Goal: Check status: Check status

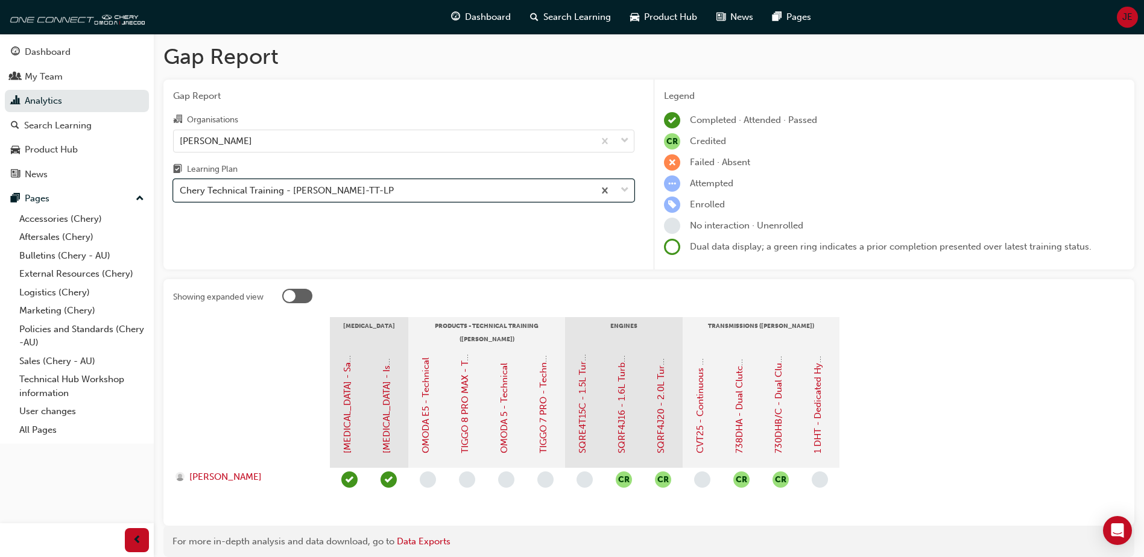
click at [280, 192] on div "Chery Technical Training - [PERSON_NAME]-TT-LP" at bounding box center [287, 191] width 214 height 14
click at [181, 192] on input "Learning Plan option Chery Technical Training - [PERSON_NAME]-TT-LP, selected. …" at bounding box center [180, 190] width 1 height 10
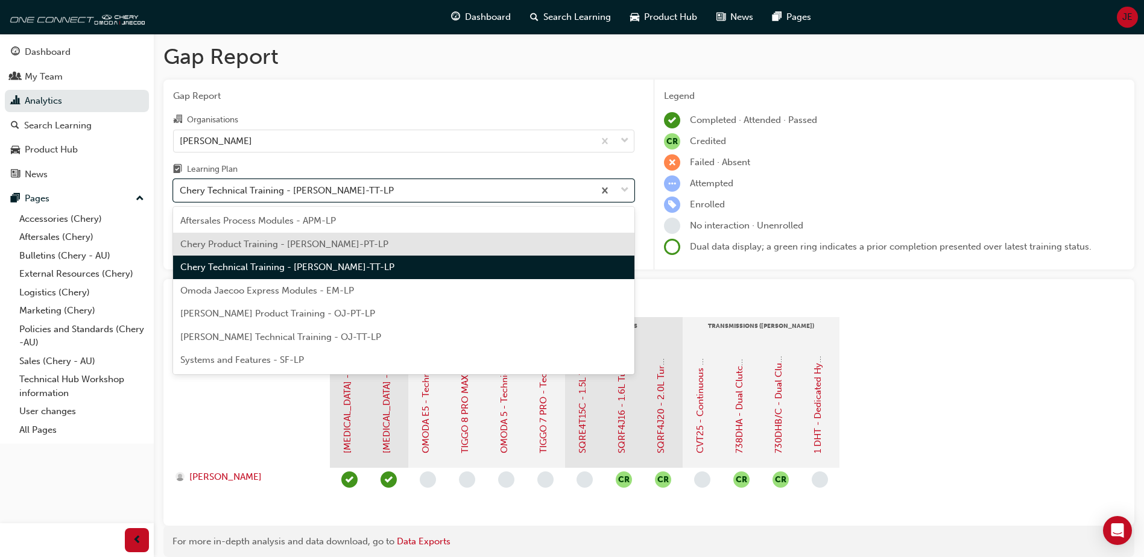
click at [320, 248] on span "Chery Product Training - [PERSON_NAME]-PT-LP" at bounding box center [284, 244] width 208 height 11
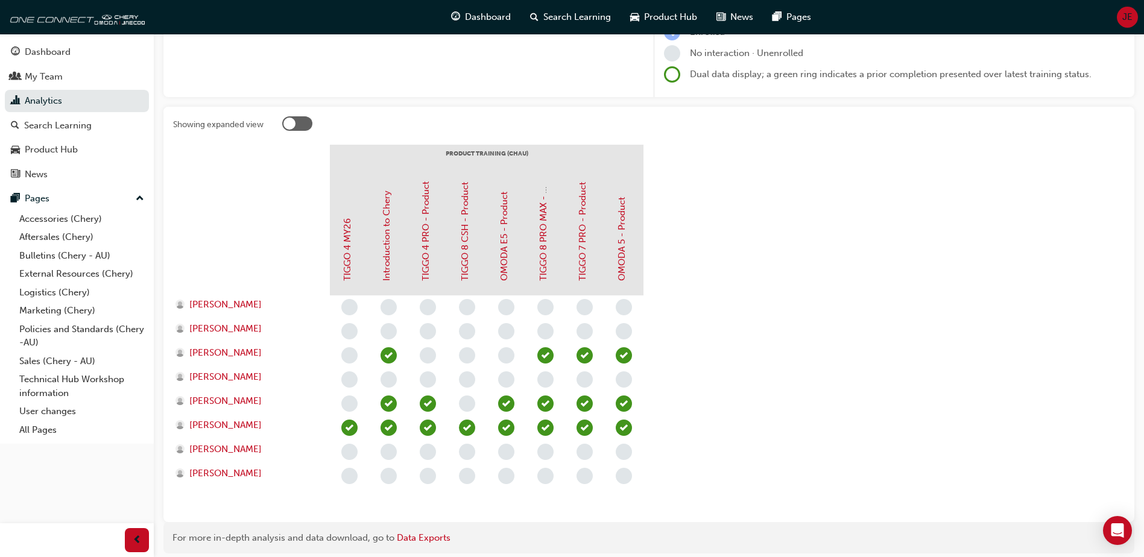
scroll to position [218, 0]
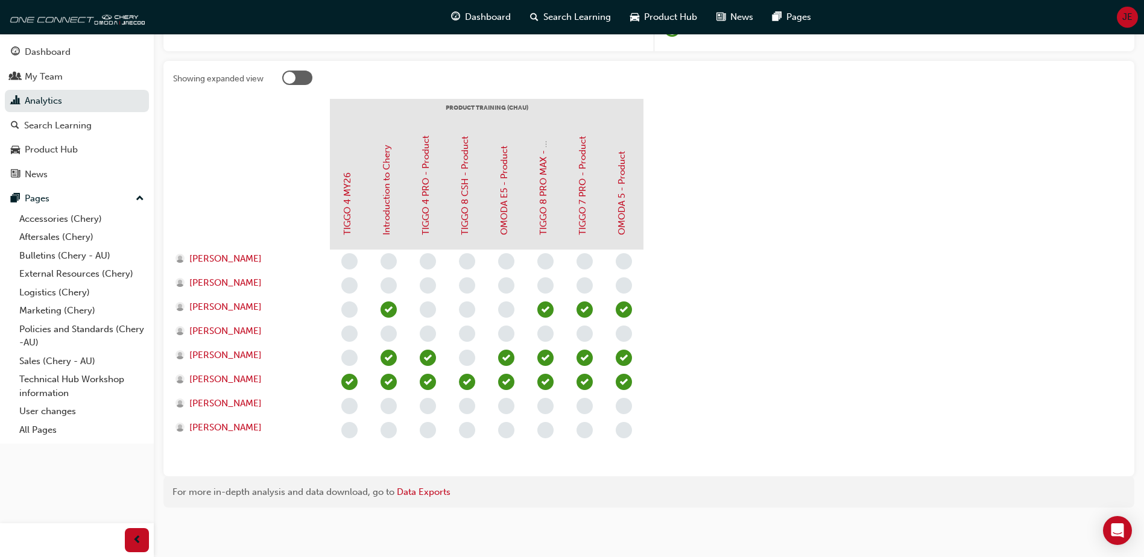
click at [296, 78] on div at bounding box center [297, 78] width 30 height 14
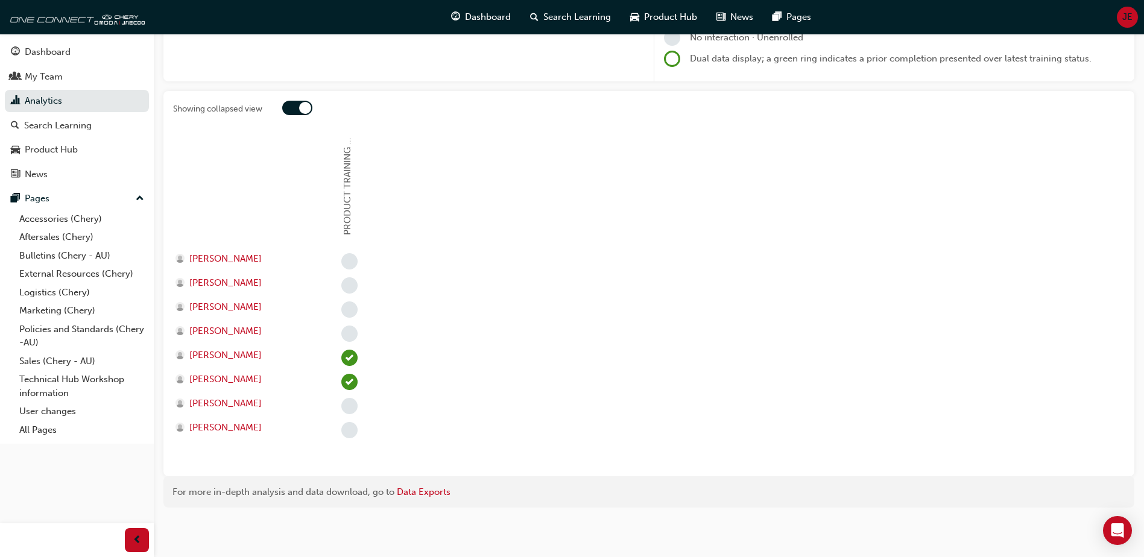
click at [302, 106] on div at bounding box center [305, 108] width 12 height 12
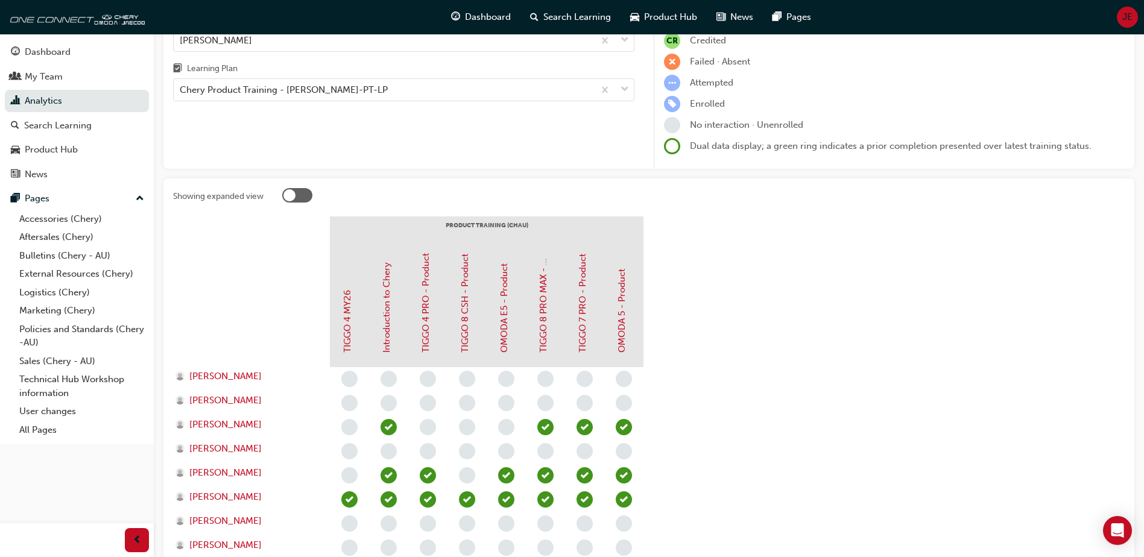
scroll to position [0, 0]
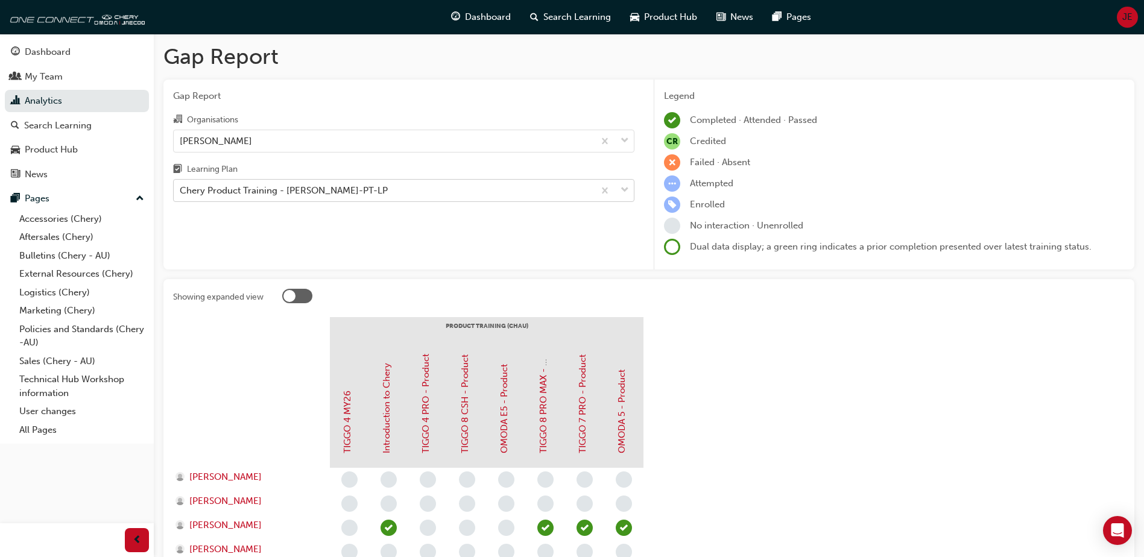
click at [380, 189] on div "Chery Product Training - [PERSON_NAME]-PT-LP" at bounding box center [384, 190] width 420 height 21
click at [181, 189] on input "Learning Plan Chery Product Training - [PERSON_NAME]-PT-LP" at bounding box center [180, 190] width 1 height 10
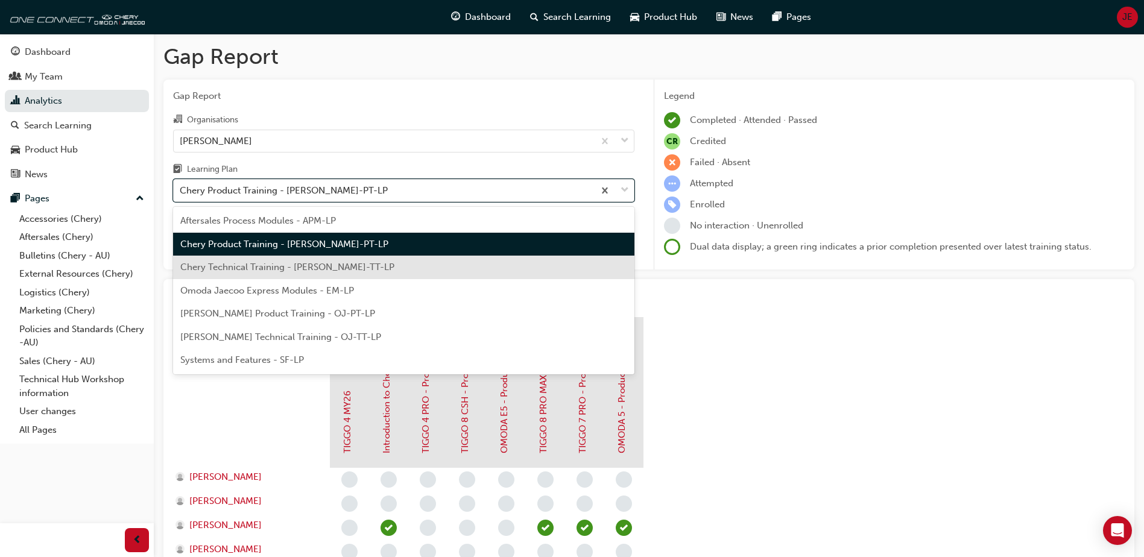
click at [303, 268] on span "Chery Technical Training - [PERSON_NAME]-TT-LP" at bounding box center [287, 267] width 214 height 11
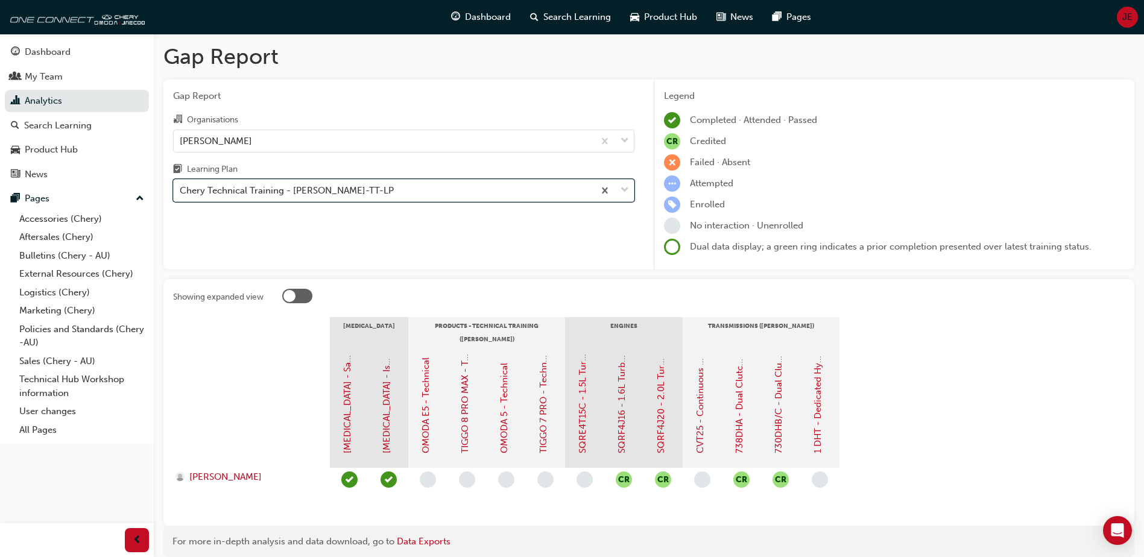
click at [489, 189] on div "Chery Technical Training - [PERSON_NAME]-TT-LP" at bounding box center [384, 190] width 420 height 21
click at [181, 189] on input "Learning Plan option Chery Technical Training - [PERSON_NAME]-TT-LP, selected. …" at bounding box center [180, 190] width 1 height 10
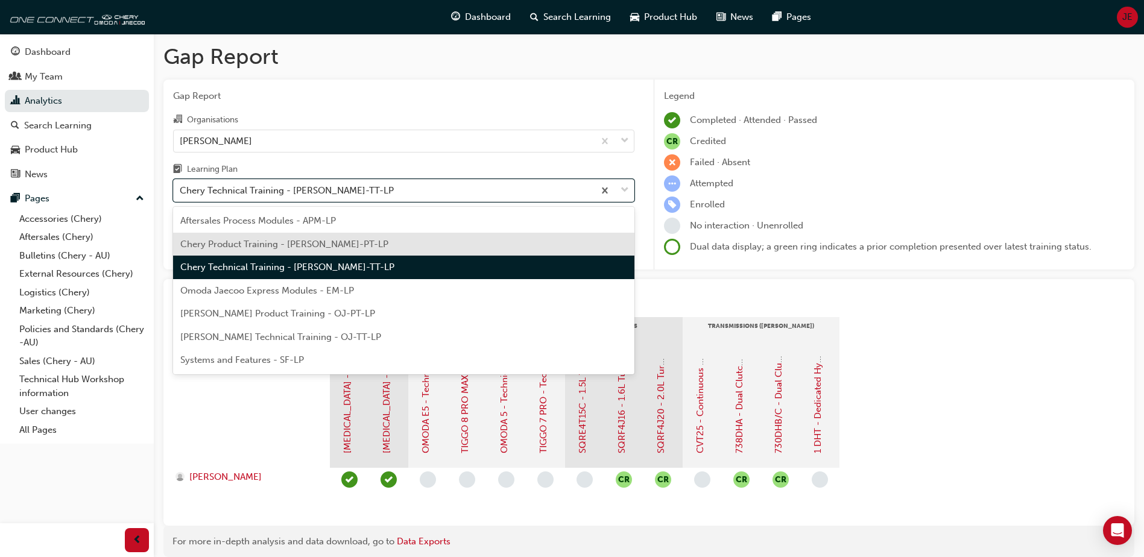
click at [302, 241] on span "Chery Product Training - [PERSON_NAME]-PT-LP" at bounding box center [284, 244] width 208 height 11
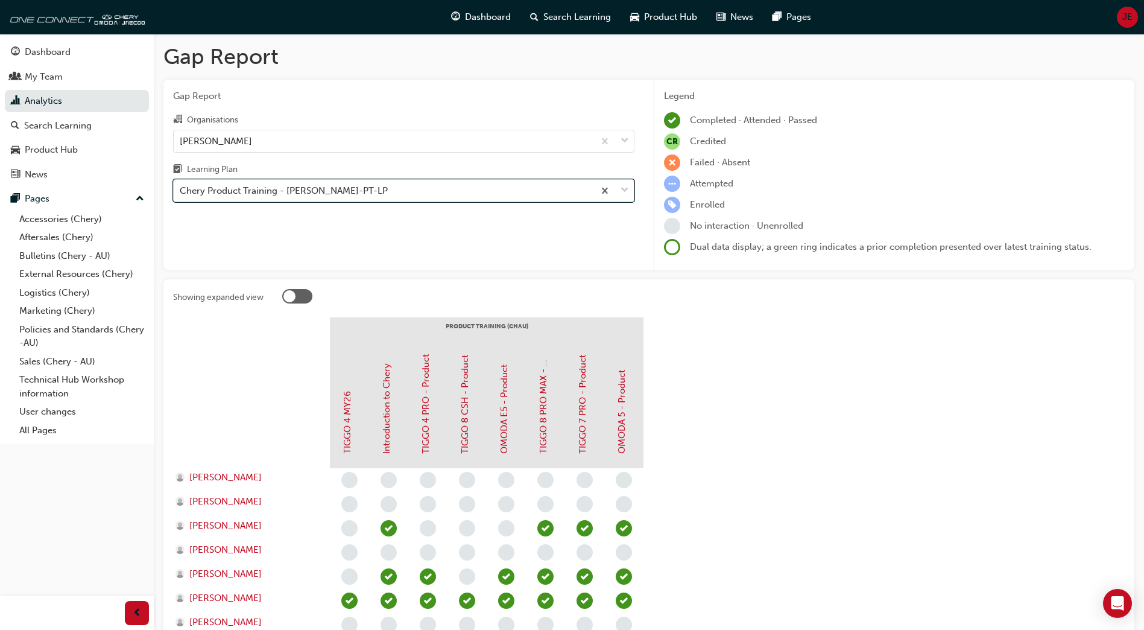
click at [442, 191] on div "Chery Product Training - [PERSON_NAME]-PT-LP" at bounding box center [384, 190] width 420 height 21
click at [181, 191] on input "Learning Plan option Chery Product Training - [PERSON_NAME]-PT-LP, selected. 0 …" at bounding box center [180, 190] width 1 height 10
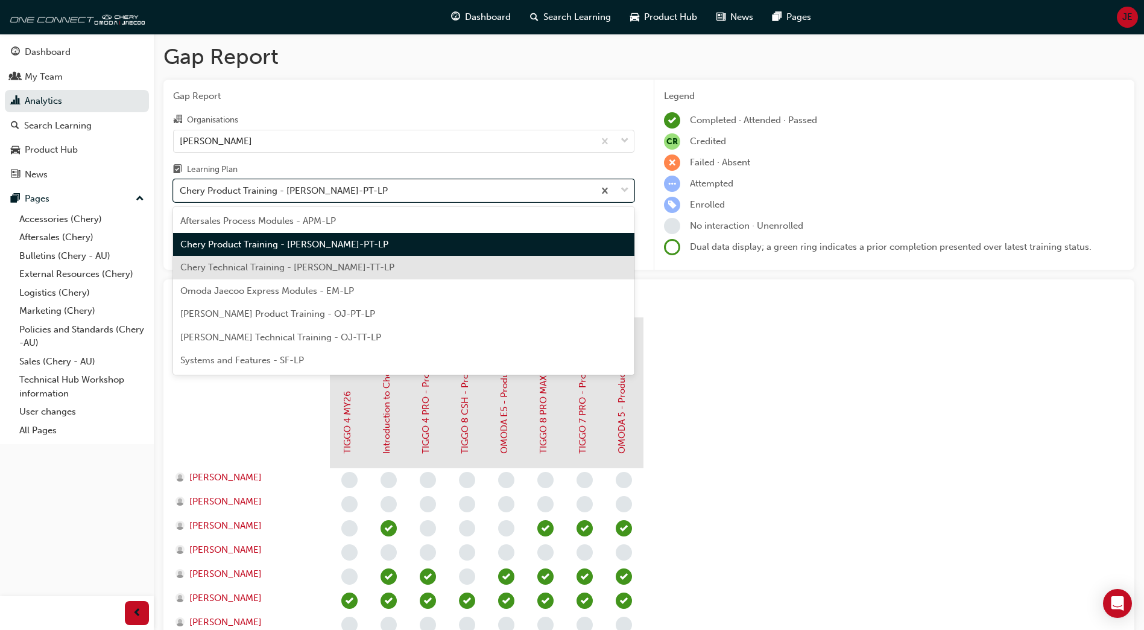
click at [355, 262] on div "Chery Technical Training - [PERSON_NAME]-TT-LP" at bounding box center [403, 268] width 461 height 24
